Goal: Task Accomplishment & Management: Use online tool/utility

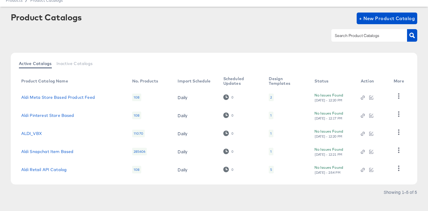
scroll to position [24, 0]
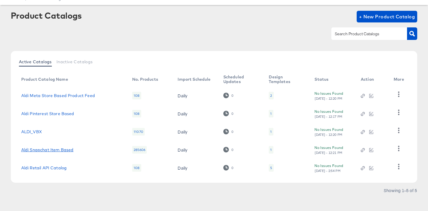
click at [68, 151] on link "Aldi Snapchat Item Based" at bounding box center [47, 149] width 52 height 5
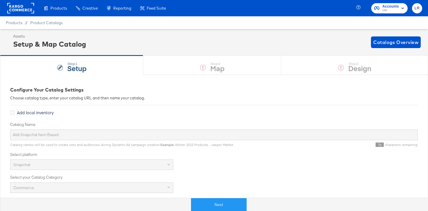
click at [213, 63] on div "Step: 1 Setup Step: 2 Map Step: 3 Design" at bounding box center [214, 64] width 428 height 19
click at [232, 67] on div "Step: 1 Setup Step: 2 Map Step: 3 Design" at bounding box center [214, 64] width 428 height 19
click at [217, 205] on button "Next" at bounding box center [219, 204] width 56 height 13
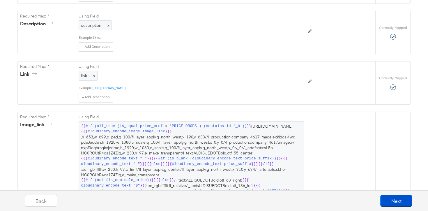
scroll to position [226, 0]
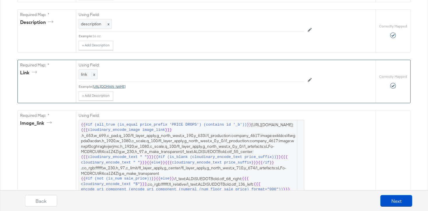
click at [125, 87] on link "[URL][DOMAIN_NAME]" at bounding box center [108, 86] width 33 height 4
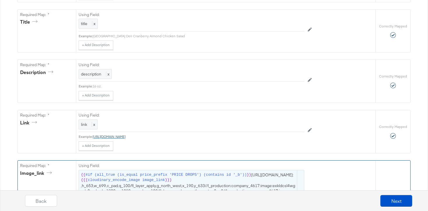
scroll to position [235, 0]
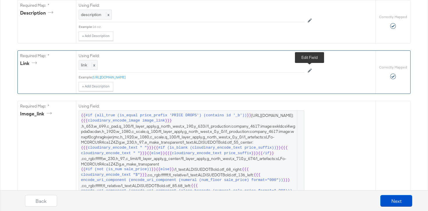
click at [311, 71] on icon at bounding box center [309, 70] width 4 height 4
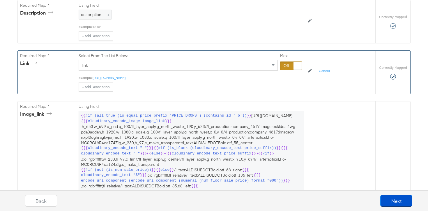
click at [298, 65] on div at bounding box center [297, 66] width 8 height 8
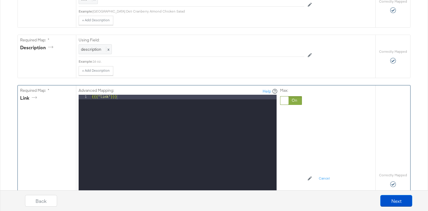
scroll to position [201, 0]
click at [164, 93] on div "Advanced Mapping: Help" at bounding box center [178, 90] width 199 height 7
click at [134, 98] on div "{{{ "link" }}}" at bounding box center [183, 171] width 186 height 155
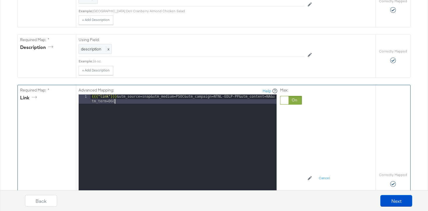
click at [166, 137] on div "{{{ "link" }}} &utm_source=snap&utm_medium=PSOC&utm_campaign=NTNL-EDLP-PP&utm_c…" at bounding box center [183, 176] width 186 height 164
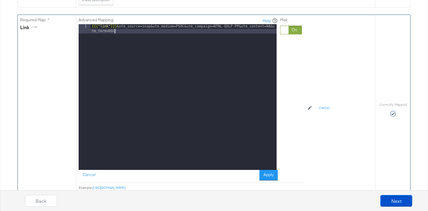
scroll to position [274, 0]
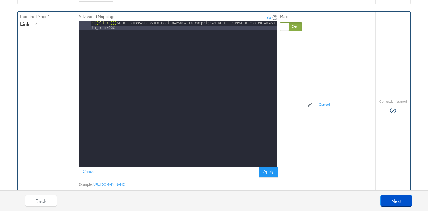
click at [272, 177] on div "Advanced Mapping: Help 1 {{{ "link" }}} &utm_source=snap&utm_medium=PSOC&utm_ca…" at bounding box center [191, 96] width 225 height 168
click at [271, 174] on button "Apply" at bounding box center [268, 171] width 18 height 10
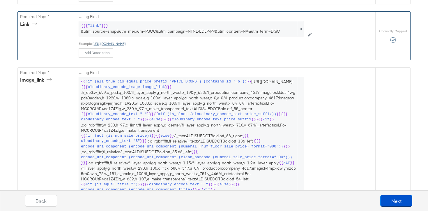
click at [125, 42] on link "[URL][DOMAIN_NAME]" at bounding box center [108, 43] width 33 height 4
drag, startPoint x: 313, startPoint y: 45, endPoint x: 94, endPoint y: 43, distance: 219.0
click at [94, 43] on div "Using Field: {{{ "link" }}} &utm_source=snap&utm_medium=PSOC&utm_campaign=NTNL-…" at bounding box center [197, 35] width 236 height 46
click at [249, 58] on div "Using Field: {{{ "link" }}} &utm_source=snap&utm_medium=PSOC&utm_campaign=NTNL-…" at bounding box center [225, 36] width 299 height 48
drag, startPoint x: 306, startPoint y: 44, endPoint x: 93, endPoint y: 44, distance: 212.6
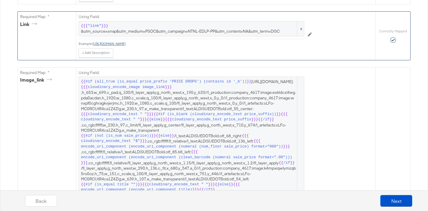
click at [93, 44] on div "Using Field: {{{ "link" }}} &utm_source=snap&utm_medium=PSOC&utm_campaign=NTNL-…" at bounding box center [197, 35] width 236 height 46
copy link "[URL][DOMAIN_NAME]"
click at [150, 56] on div "+ Add Description Add Note" at bounding box center [191, 52] width 225 height 9
click at [125, 43] on link "[URL][DOMAIN_NAME]" at bounding box center [108, 43] width 33 height 4
